Goal: Task Accomplishment & Management: Manage account settings

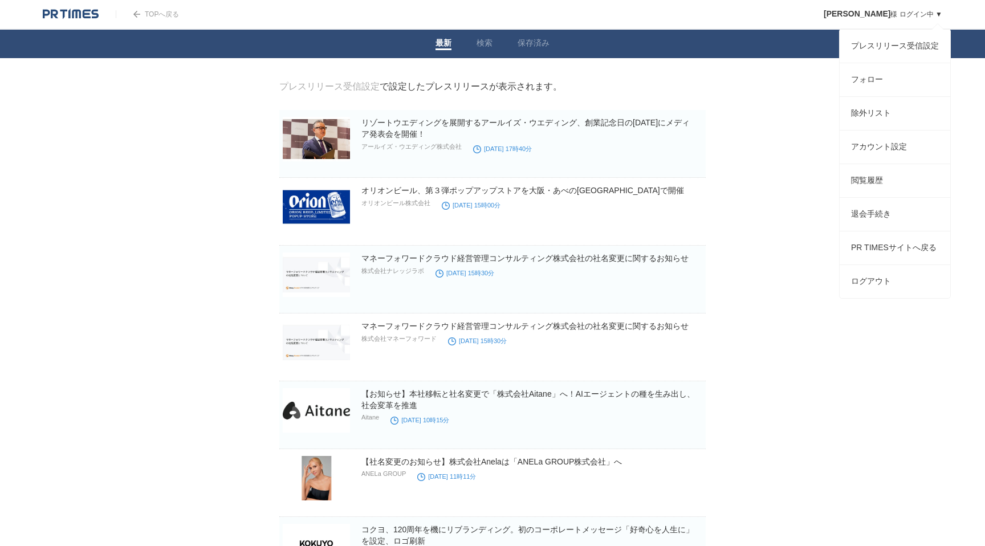
click at [937, 12] on link "徳山皓己 様 ログイン中 ▼" at bounding box center [883, 14] width 119 height 8
click at [929, 49] on link "プレスリリース受信設定" at bounding box center [895, 46] width 111 height 33
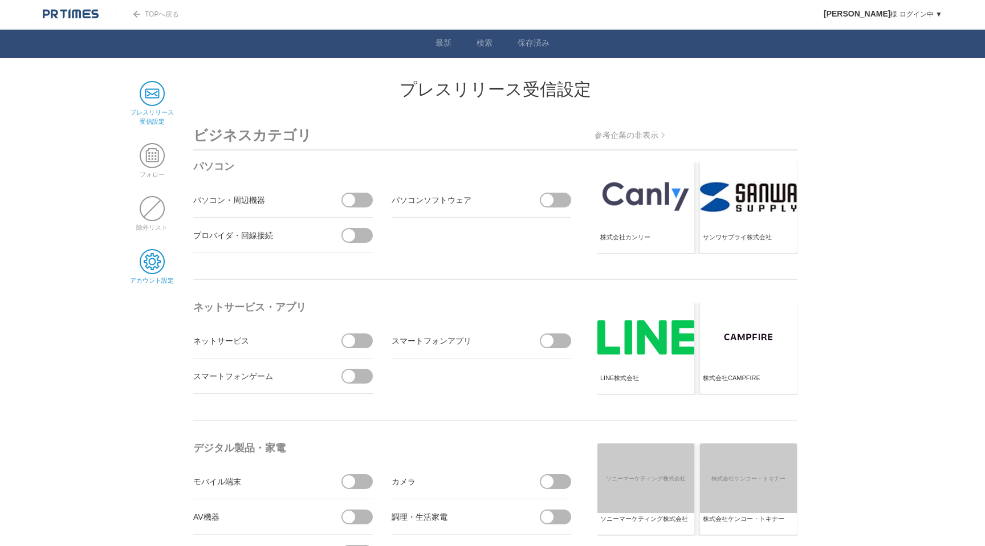
click at [148, 270] on span at bounding box center [152, 261] width 25 height 25
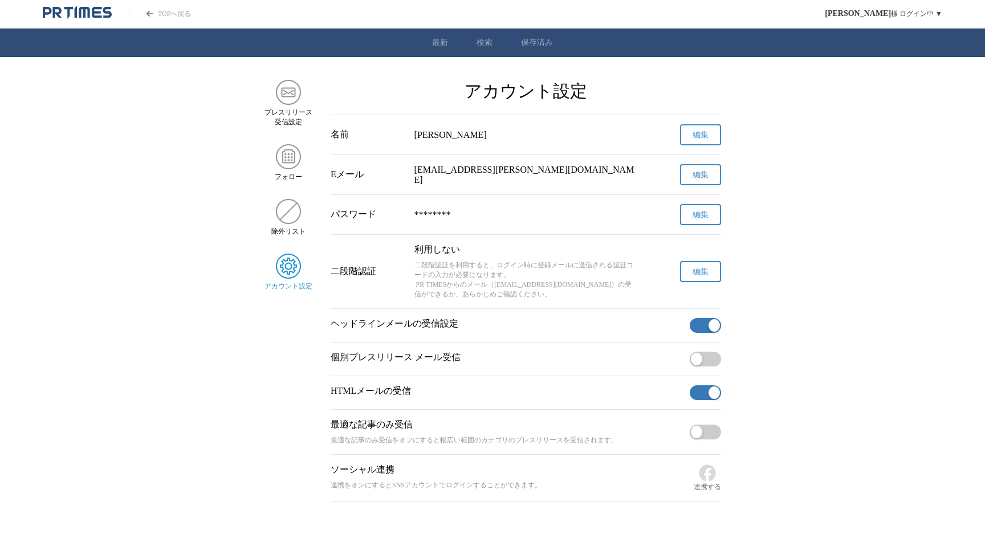
click at [706, 439] on button "button" at bounding box center [705, 432] width 31 height 15
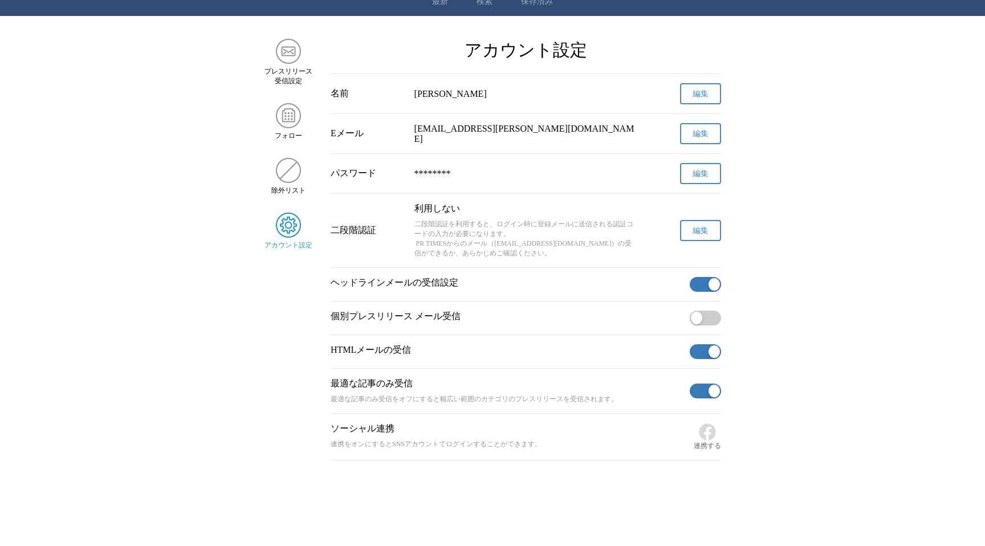
click at [696, 318] on span "button" at bounding box center [696, 318] width 11 height 13
click at [274, 162] on div "除外リスト" at bounding box center [288, 177] width 48 height 38
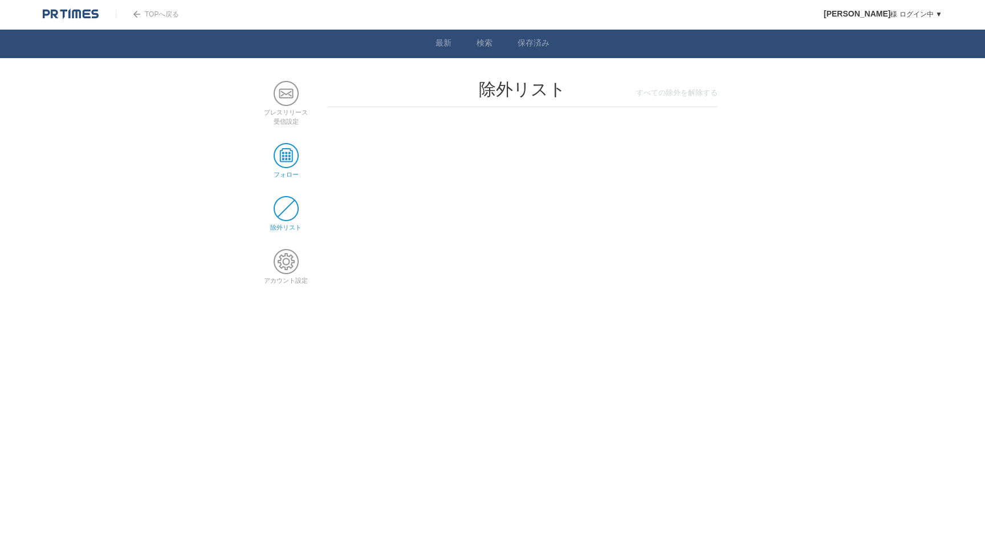
click at [280, 153] on span at bounding box center [286, 155] width 25 height 25
click at [294, 98] on span at bounding box center [286, 93] width 25 height 25
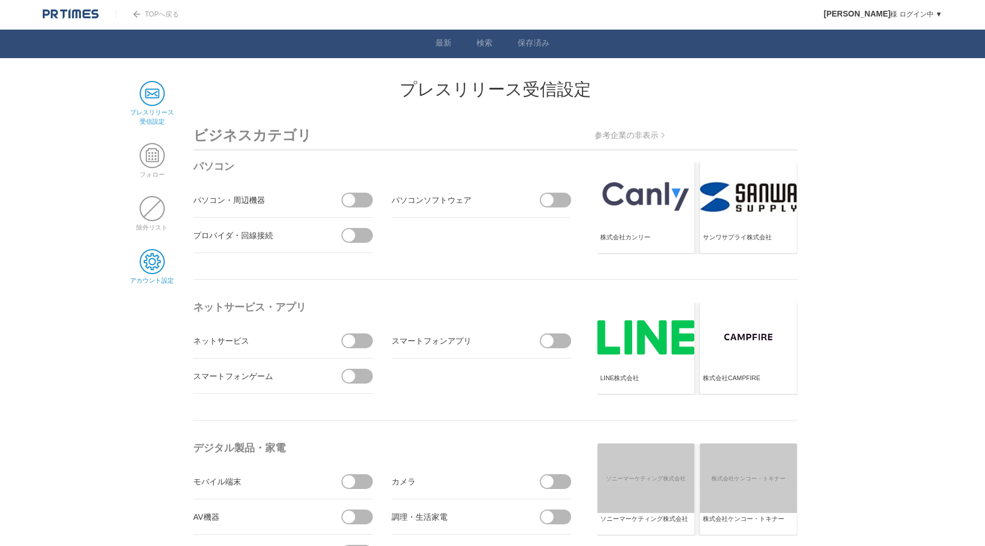
click at [148, 261] on span at bounding box center [152, 261] width 25 height 25
